Goal: Transaction & Acquisition: Purchase product/service

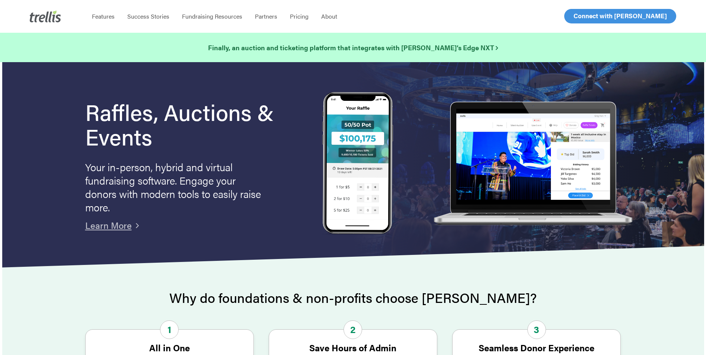
click at [589, 17] on span "Log In" at bounding box center [582, 16] width 18 height 9
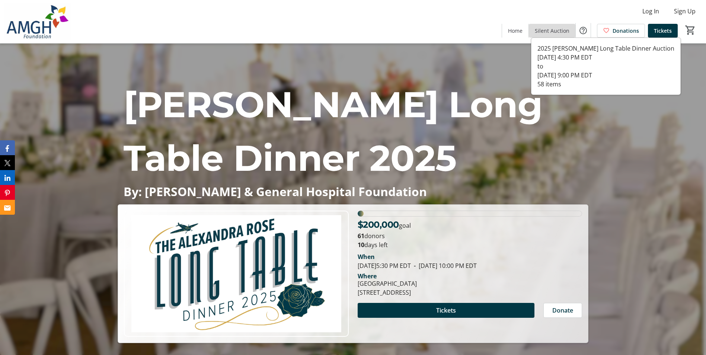
click at [568, 35] on span at bounding box center [551, 31] width 46 height 18
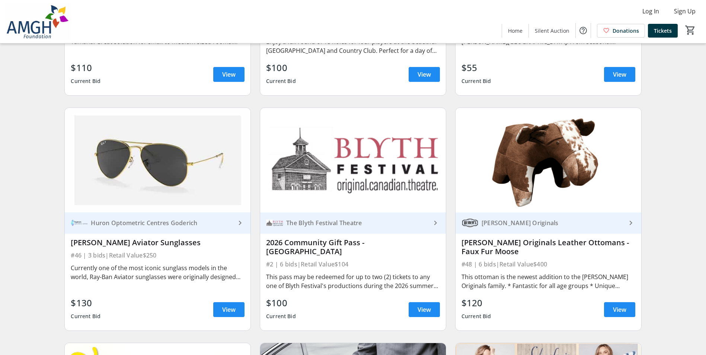
scroll to position [483, 0]
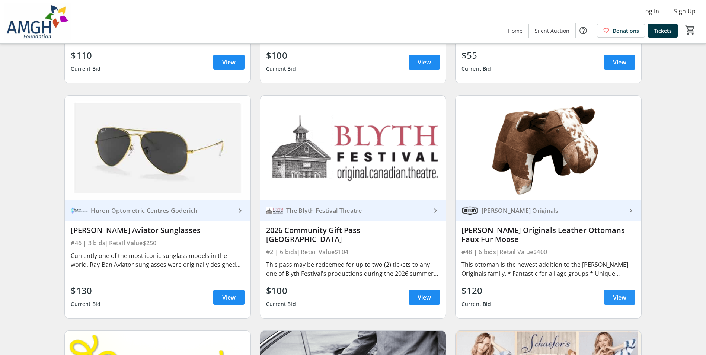
click at [617, 301] on span "View" at bounding box center [619, 297] width 13 height 9
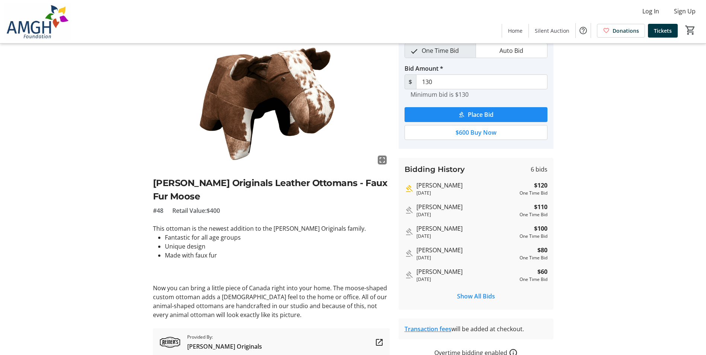
scroll to position [67, 0]
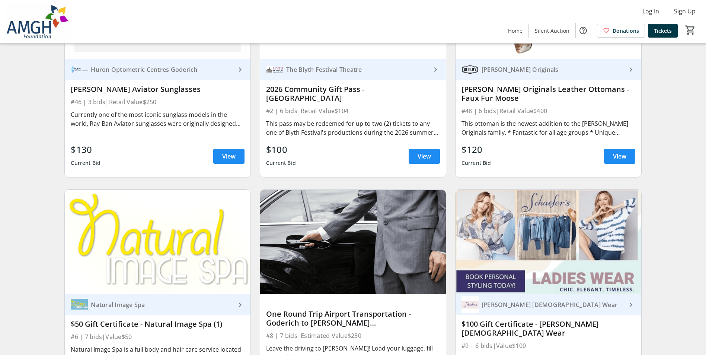
scroll to position [707, 0]
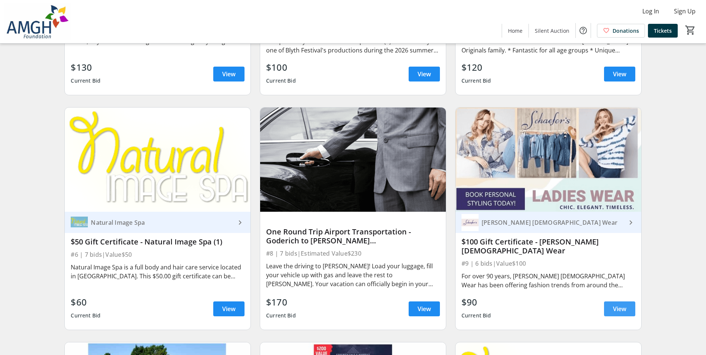
click at [618, 309] on span "View" at bounding box center [619, 308] width 13 height 9
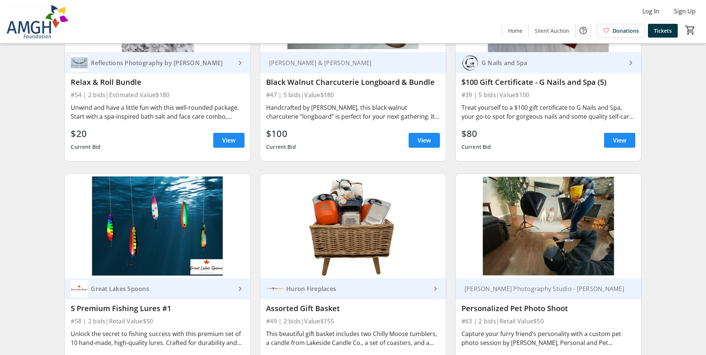
scroll to position [4240, 0]
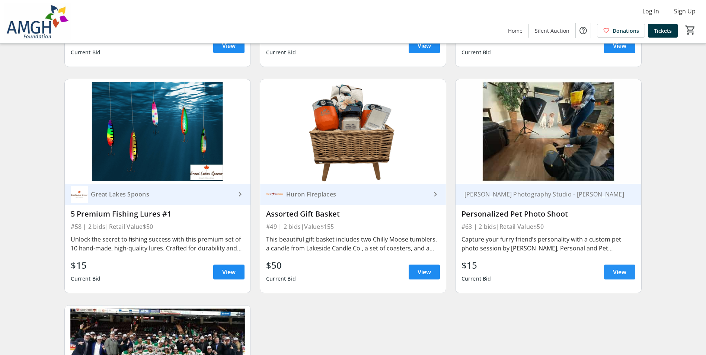
click at [611, 274] on span at bounding box center [619, 272] width 31 height 18
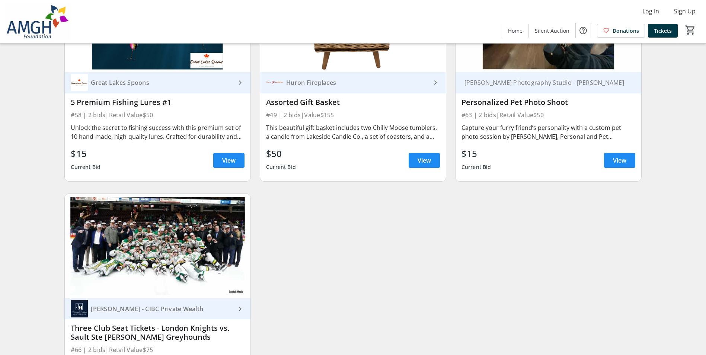
scroll to position [4440, 0]
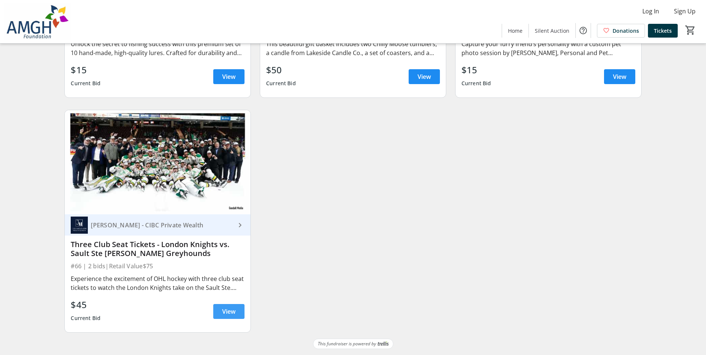
click at [241, 315] on span at bounding box center [228, 311] width 31 height 18
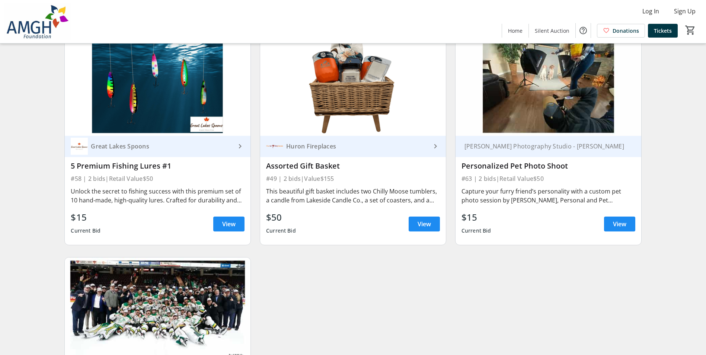
scroll to position [4291, 0]
